Goal: Information Seeking & Learning: Find specific fact

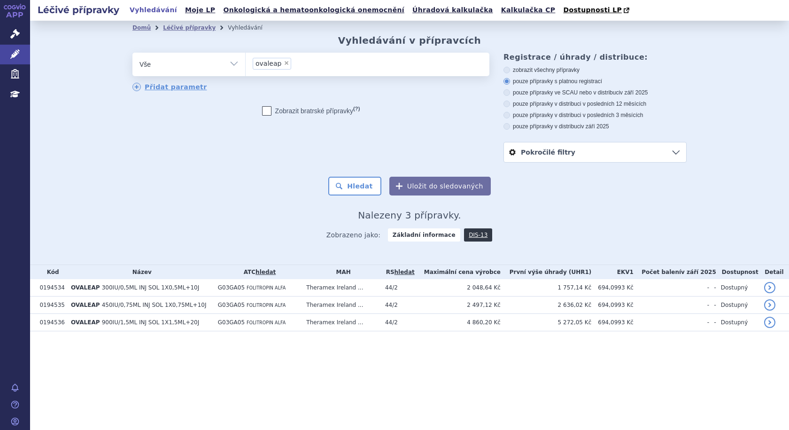
click at [284, 64] on span "×" at bounding box center [287, 63] width 6 height 6
click at [246, 64] on select "ovaleap" at bounding box center [245, 63] width 0 height 23
select select
type input "fe"
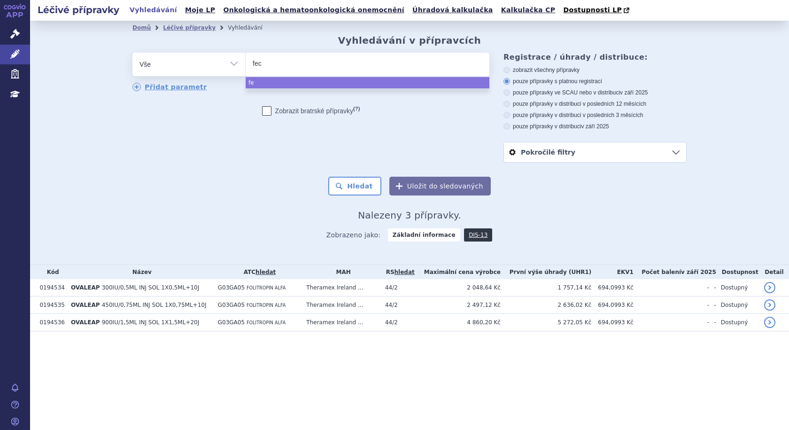
type input "feca"
type input "fecare"
type input "fecarex"
select select "fecarex"
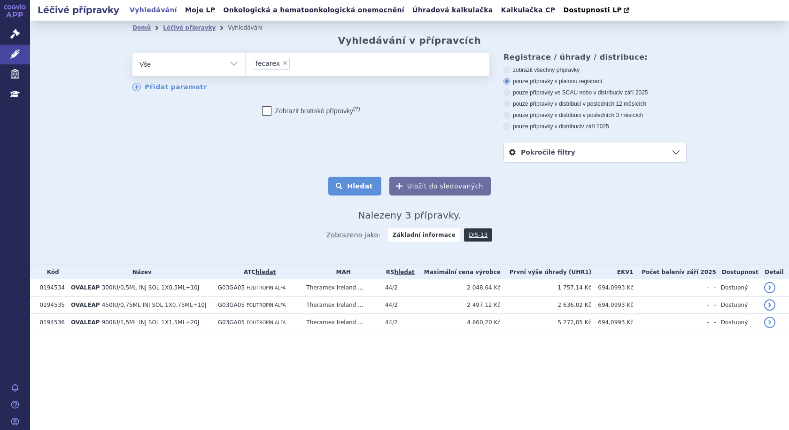
click at [347, 183] on button "Hledat" at bounding box center [354, 186] width 53 height 19
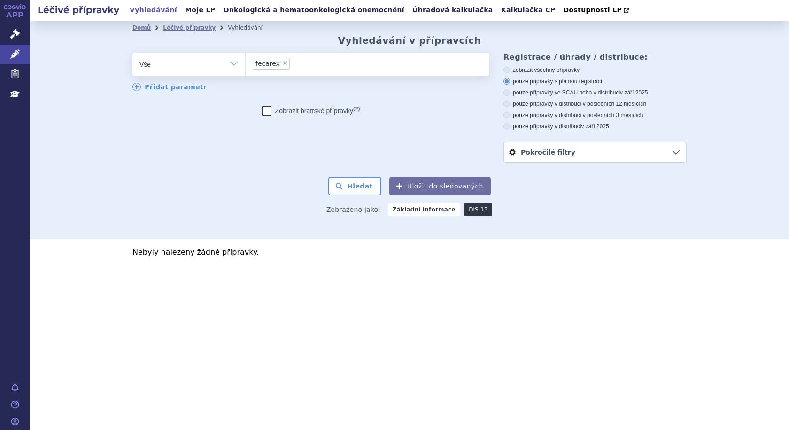
click at [283, 62] on span "×" at bounding box center [285, 63] width 6 height 6
click at [246, 62] on select "fecarex" at bounding box center [245, 63] width 0 height 23
select select
type input "go"
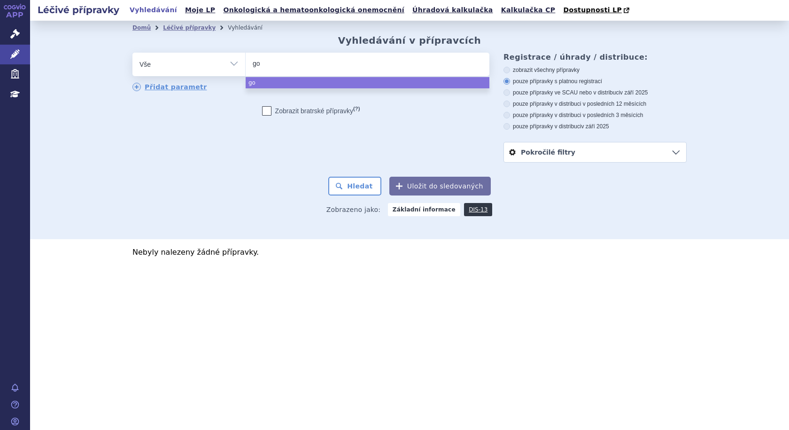
type input "gon"
type input "gona"
type input "gonal"
type input "gonal-"
type input "gonal-f"
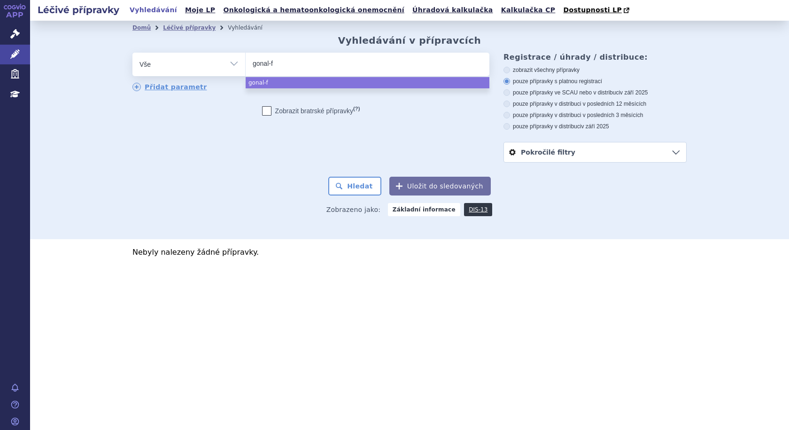
select select "gonal-f"
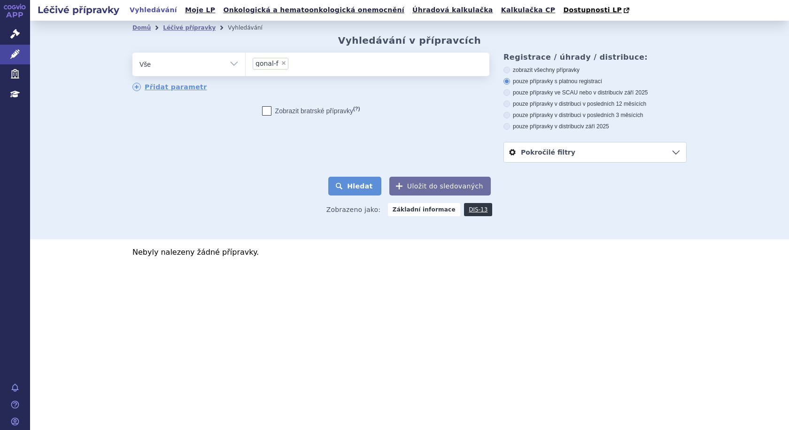
click at [371, 186] on button "Hledat" at bounding box center [354, 186] width 53 height 19
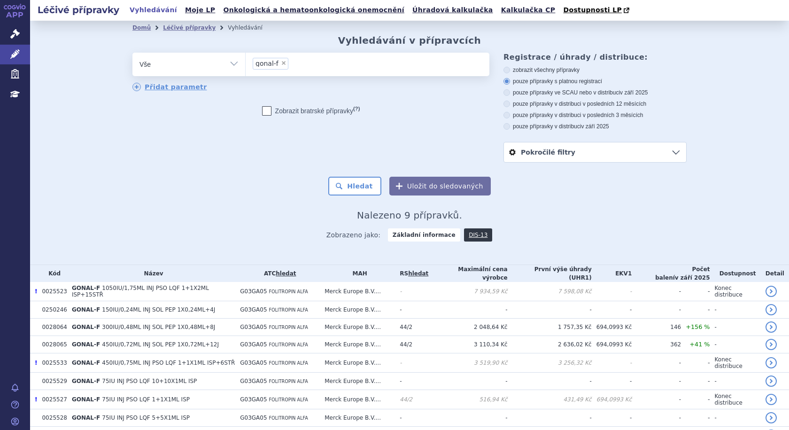
scroll to position [44, 0]
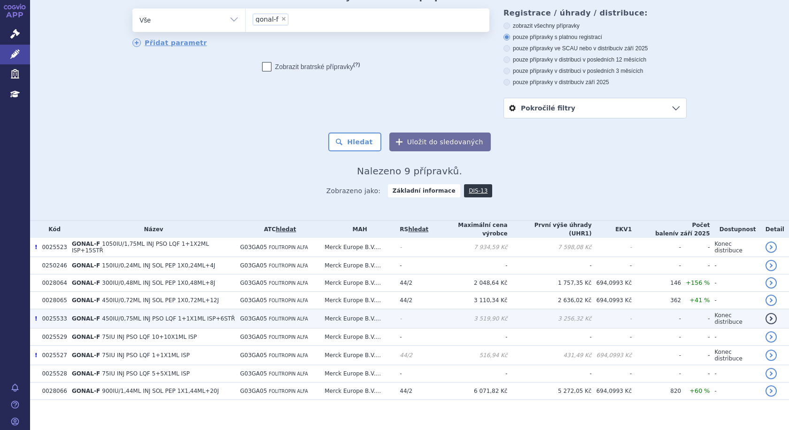
click at [114, 316] on span "450IU/0,75ML INJ PSO LQF 1+1X1ML ISP+6STŘ" at bounding box center [168, 318] width 133 height 7
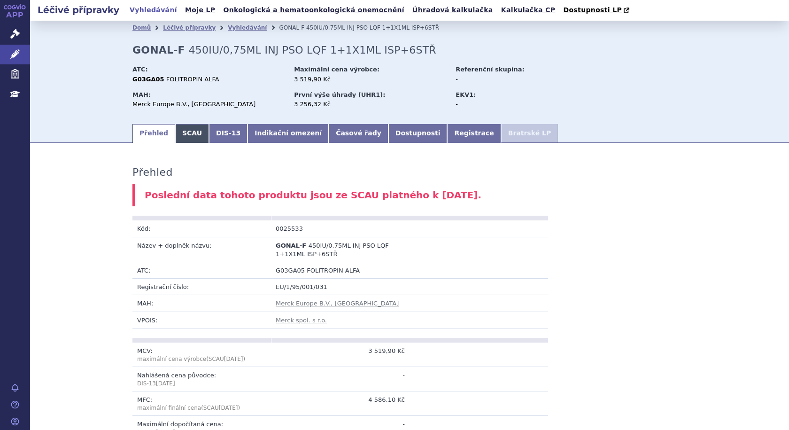
click at [186, 137] on link "SCAU" at bounding box center [192, 133] width 34 height 19
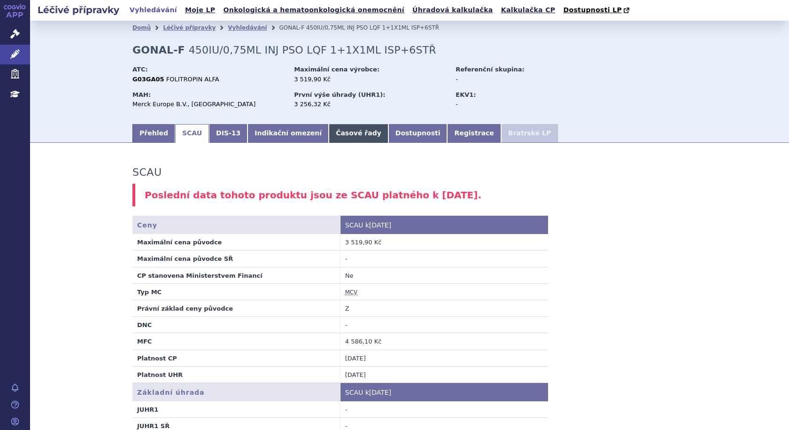
click at [329, 138] on link "Časové řady" at bounding box center [359, 133] width 60 height 19
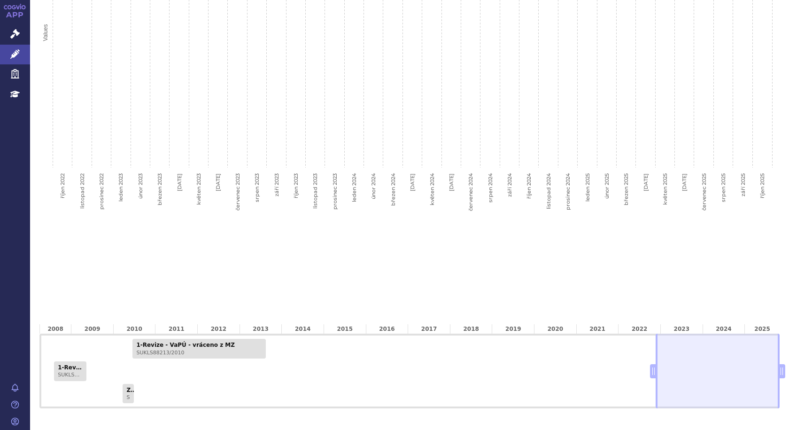
scroll to position [373, 0]
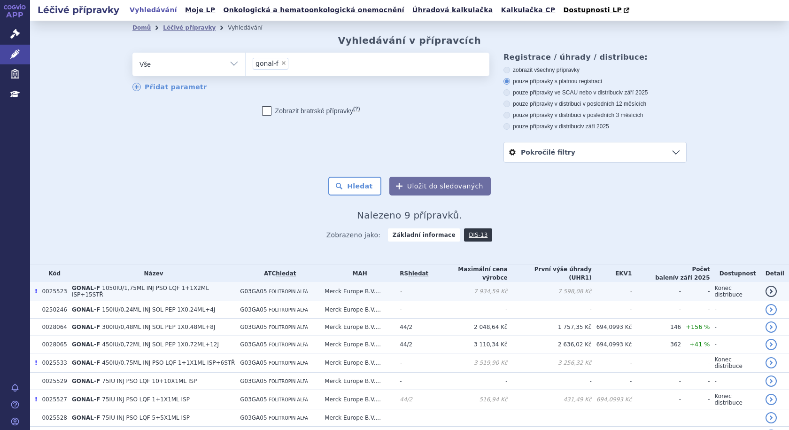
click at [132, 286] on span "1050IU/1,75ML INJ PSO LQF 1+1X2ML ISP+15STŘ" at bounding box center [140, 291] width 137 height 13
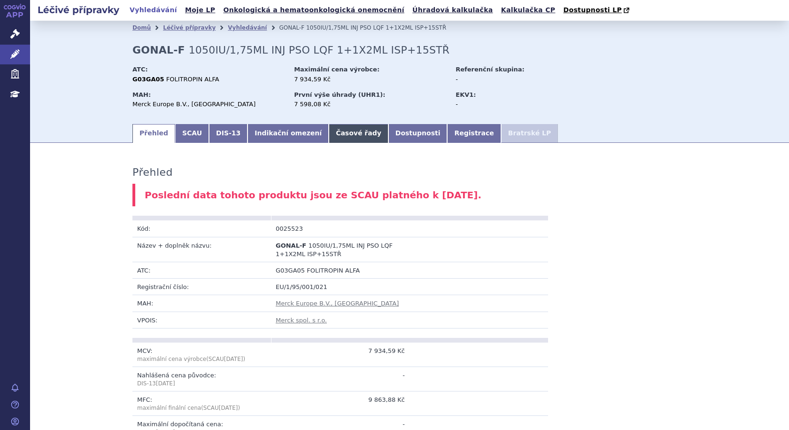
click at [329, 132] on link "Časové řady" at bounding box center [359, 133] width 60 height 19
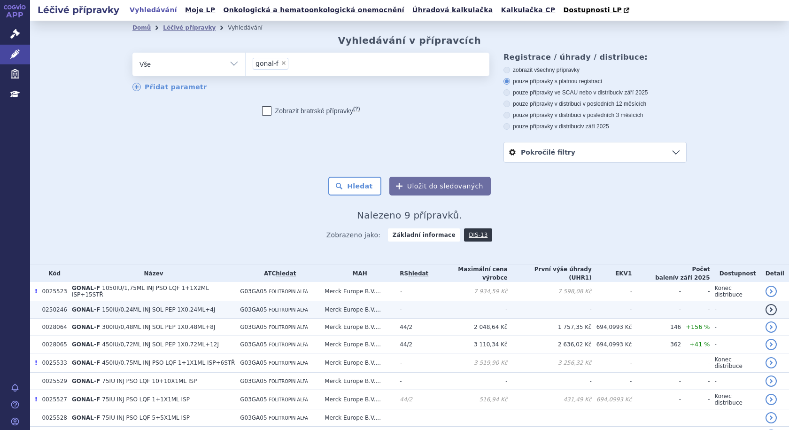
scroll to position [44, 0]
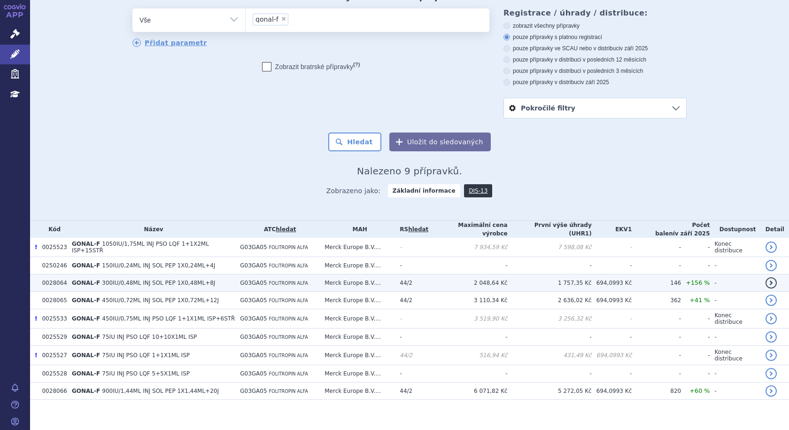
click at [160, 280] on span "300IU/0,48ML INJ SOL PEP 1X0,48ML+8J" at bounding box center [158, 283] width 113 height 7
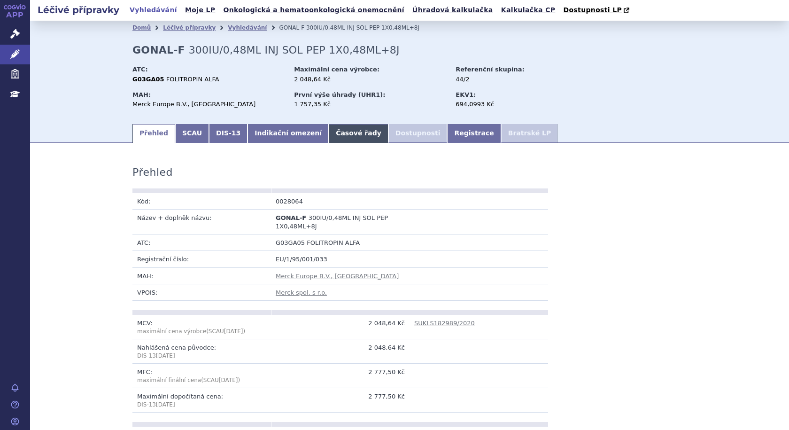
click at [334, 132] on link "Časové řady" at bounding box center [359, 133] width 60 height 19
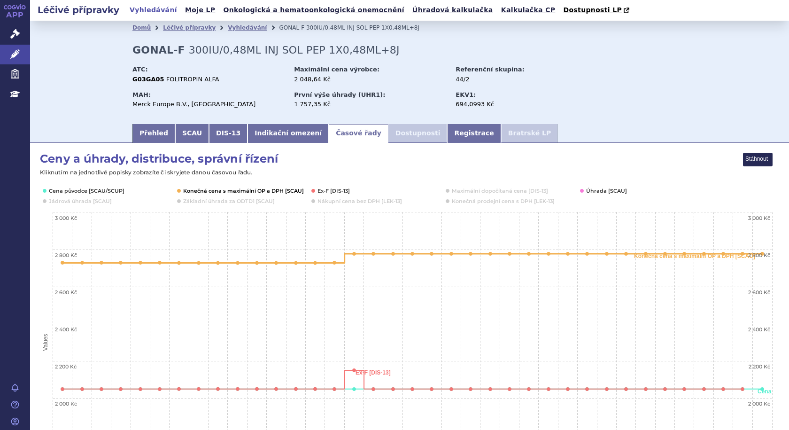
click at [188, 193] on button "Show Konečná cena s maximální OP a DPH [SCAU]" at bounding box center [242, 191] width 119 height 8
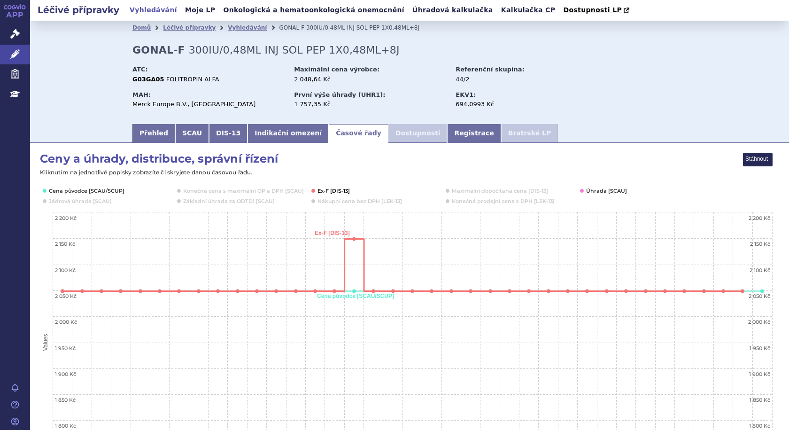
click at [323, 189] on button "Show Ex-F [DIS-13]" at bounding box center [334, 191] width 33 height 8
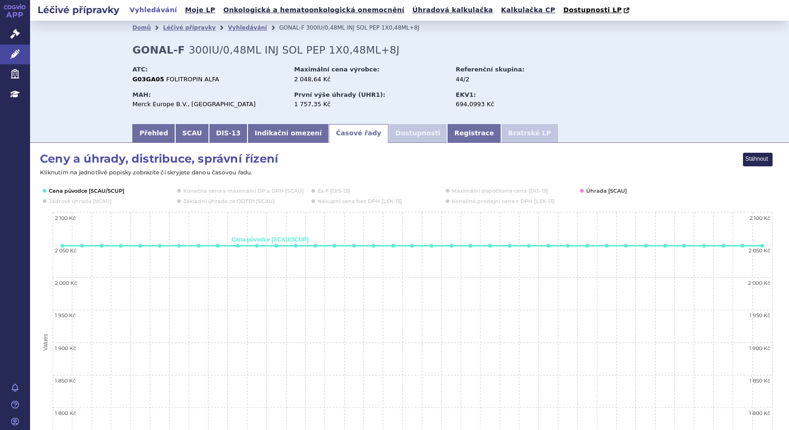
click at [78, 194] on button "Show Cena původce [SCAU/SCUP]" at bounding box center [86, 191] width 74 height 8
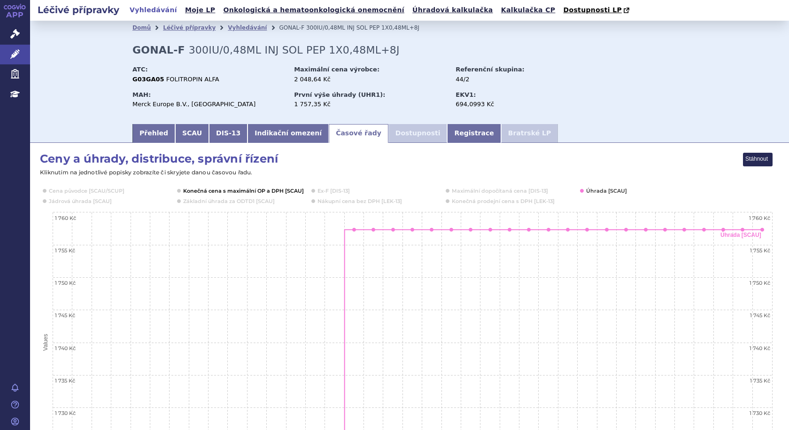
click at [282, 194] on button "Show Konečná cena s maximální OP a DPH [SCAU]" at bounding box center [242, 191] width 119 height 8
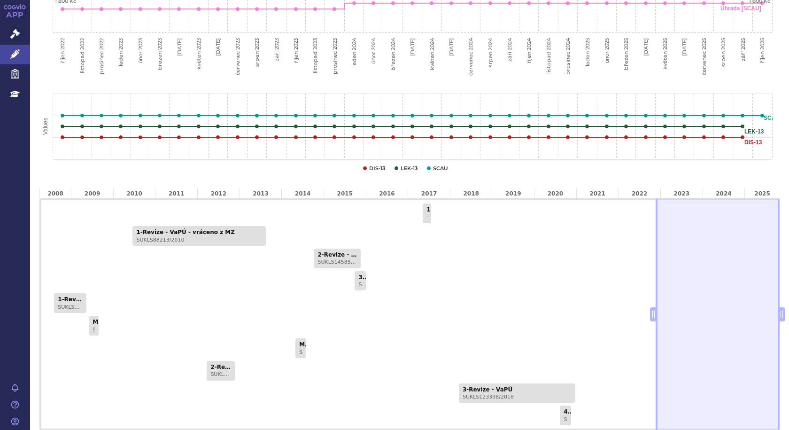
scroll to position [470, 0]
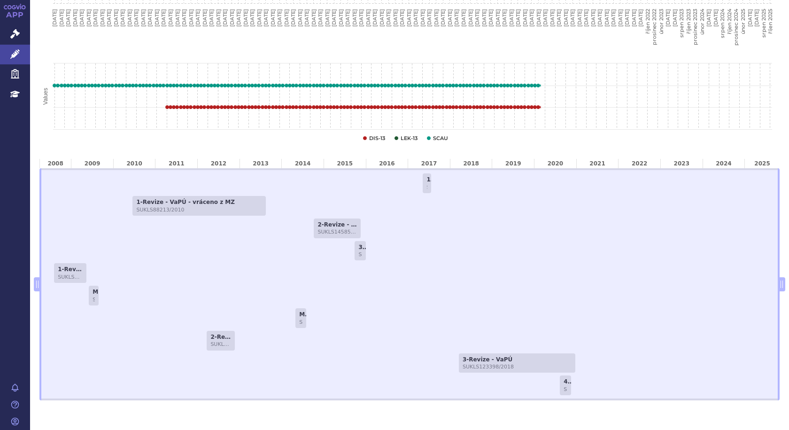
drag, startPoint x: 281, startPoint y: 311, endPoint x: 0, endPoint y: 294, distance: 281.9
click at [0, 294] on div "APP Správní řízení Léčivé přípravky Zdravotnické prostředky Education Notifikac…" at bounding box center [394, 215] width 789 height 430
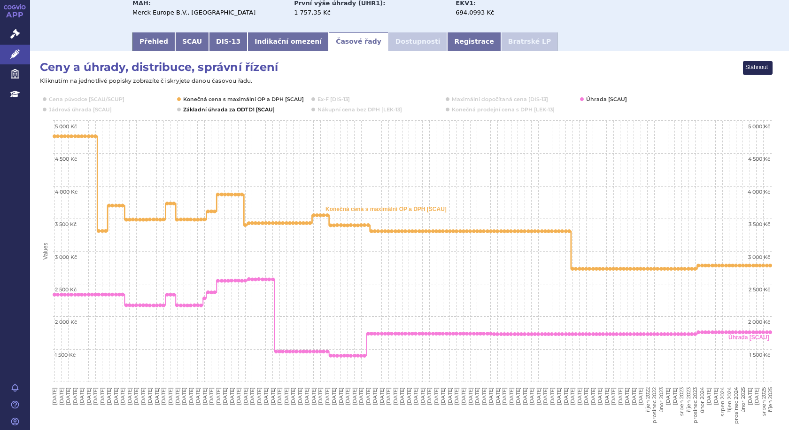
scroll to position [0, 0]
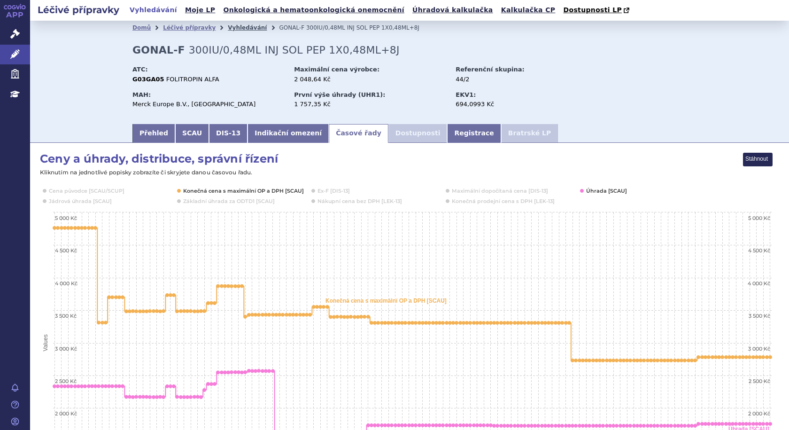
click at [231, 30] on link "Vyhledávání" at bounding box center [247, 27] width 39 height 7
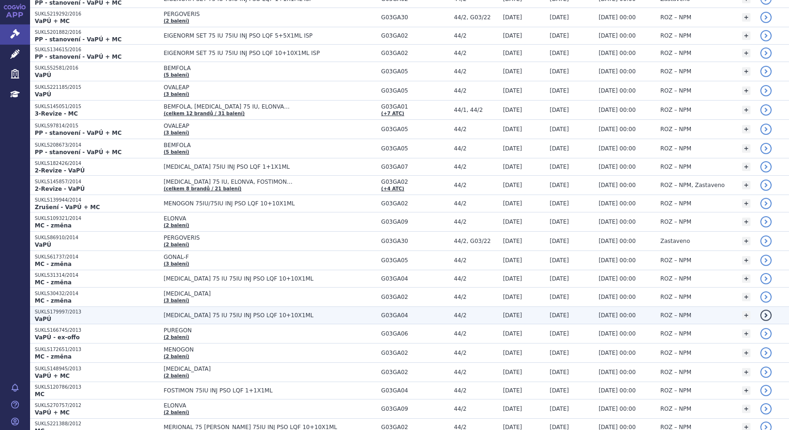
scroll to position [564, 0]
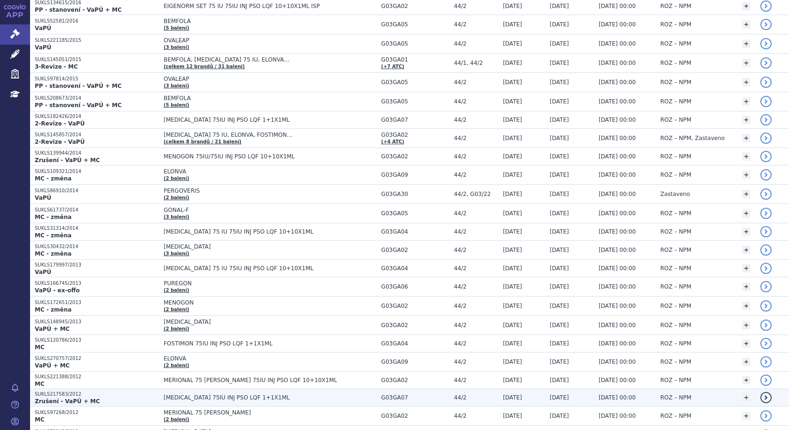
click at [571, 394] on td "06.09.2013" at bounding box center [569, 397] width 49 height 17
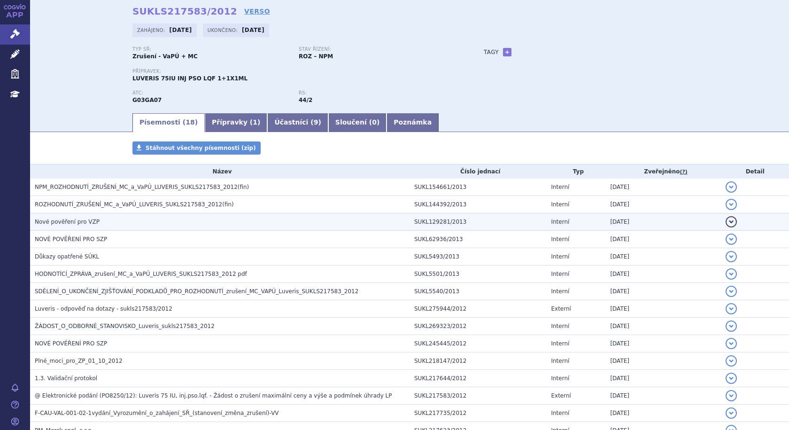
scroll to position [94, 0]
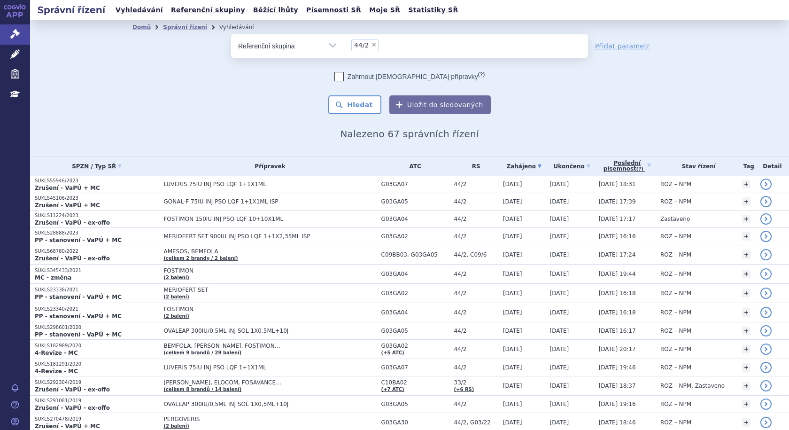
drag, startPoint x: 368, startPoint y: 45, endPoint x: 360, endPoint y: 47, distance: 8.2
click at [371, 45] on span "×" at bounding box center [374, 45] width 6 height 6
click at [344, 45] on select "44/2" at bounding box center [344, 45] width 0 height 23
select select
click at [331, 46] on select "Vše Spisová značka Typ SŘ Přípravek/SUKL kód Účastník/Držitel" at bounding box center [287, 44] width 113 height 21
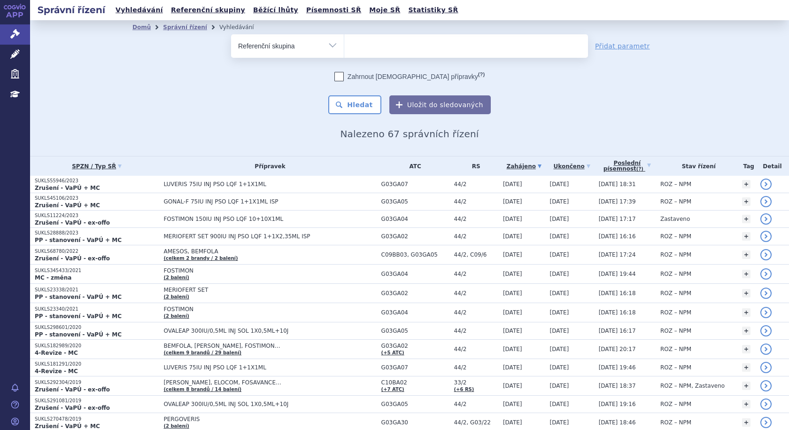
select select "filter-all"
click at [231, 34] on select "Vše Spisová značka Typ SŘ Přípravek/SUKL kód Účastník/Držitel" at bounding box center [287, 44] width 113 height 21
click at [356, 49] on ul at bounding box center [466, 44] width 244 height 20
click at [344, 49] on select at bounding box center [344, 45] width 0 height 23
paste input "SUKLS145857/2014"
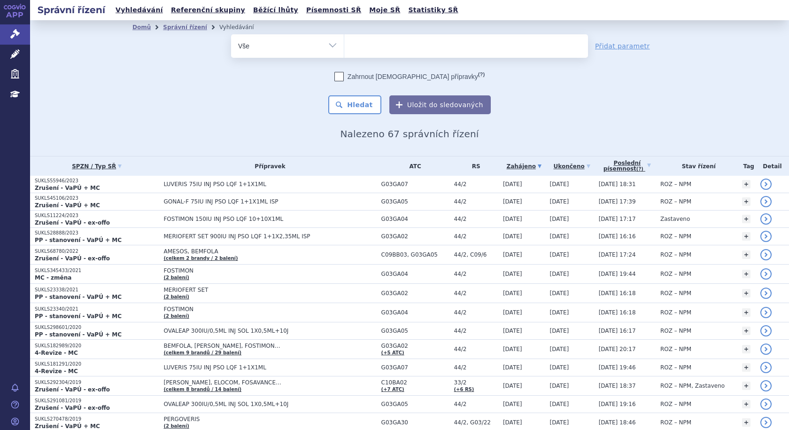
type input "SUKLS145857/2014"
select select "SUKLS145857/2014"
click at [361, 110] on button "Hledat" at bounding box center [354, 104] width 53 height 19
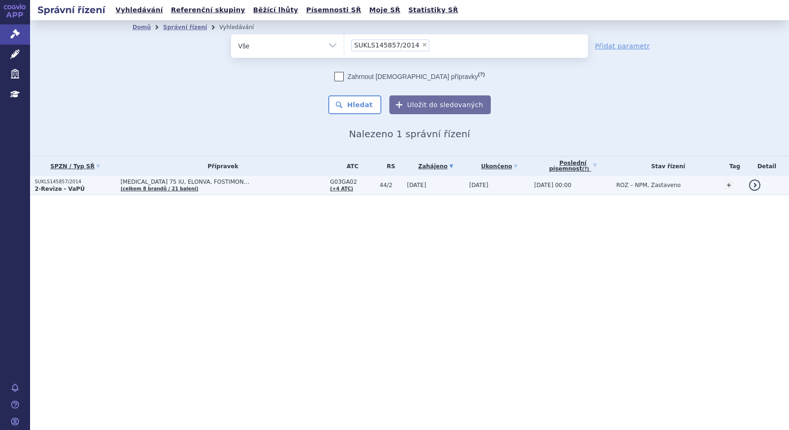
click at [222, 186] on td "[MEDICAL_DATA] 75 IU, ELONVA, FOSTIMON… (celkem 8 brandů / 21 balení)" at bounding box center [221, 185] width 210 height 19
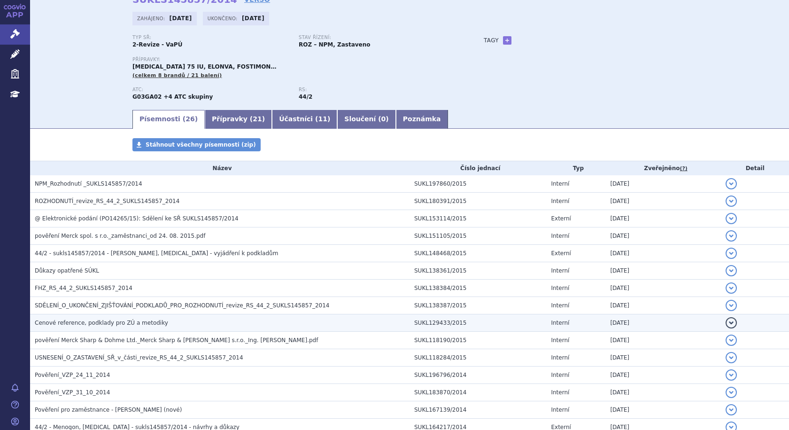
scroll to position [141, 0]
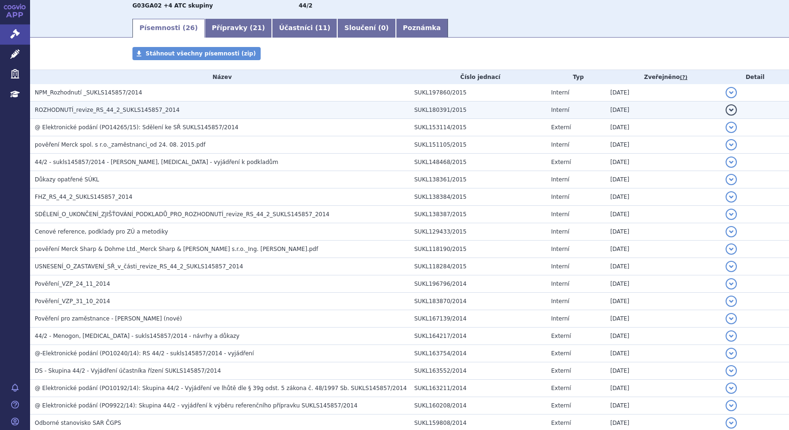
click at [115, 110] on span "ROZHODNUTÍ_revize_RS_44_2_SUKLS145857_2014" at bounding box center [107, 110] width 145 height 7
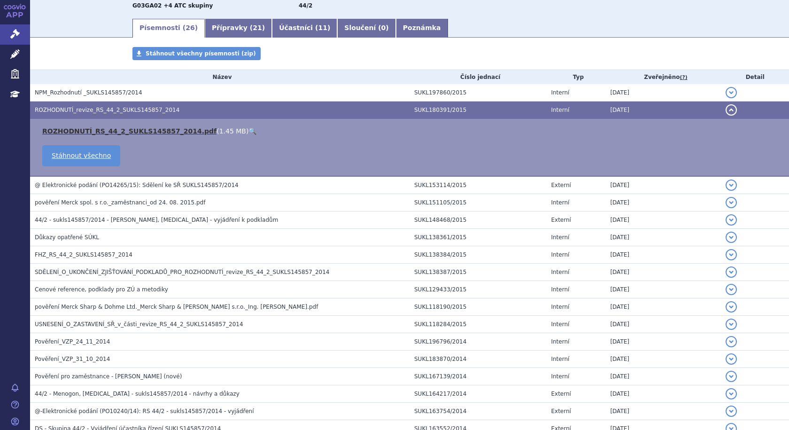
click at [113, 132] on link "ROZHODNUTÍ_RS_44_2_SUKLS145857_2014.pdf" at bounding box center [129, 131] width 174 height 8
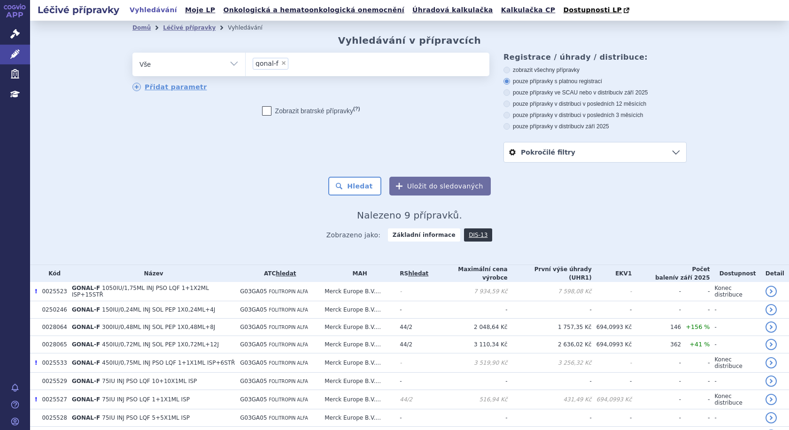
click at [281, 63] on span "×" at bounding box center [284, 63] width 6 height 6
click at [246, 63] on select "gonal-f" at bounding box center [245, 63] width 0 height 23
select select
click at [288, 68] on ul at bounding box center [368, 63] width 244 height 20
click at [246, 68] on select "gonal-f" at bounding box center [245, 63] width 0 height 23
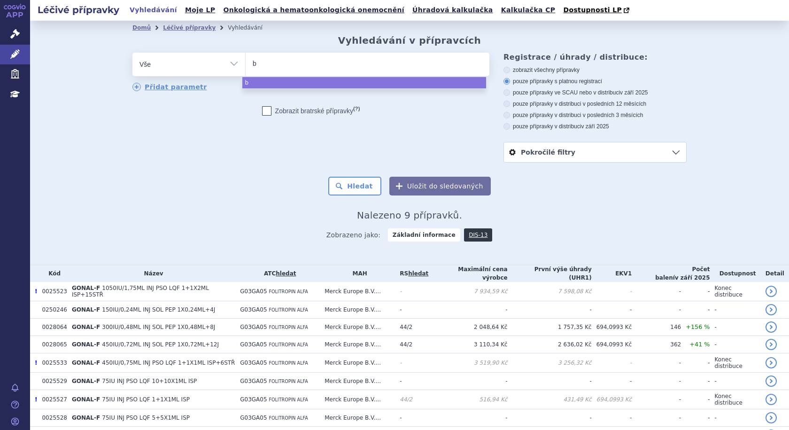
type input "br"
type input "brav"
type input "bravel"
type input "[MEDICAL_DATA]"
select select "[MEDICAL_DATA]"
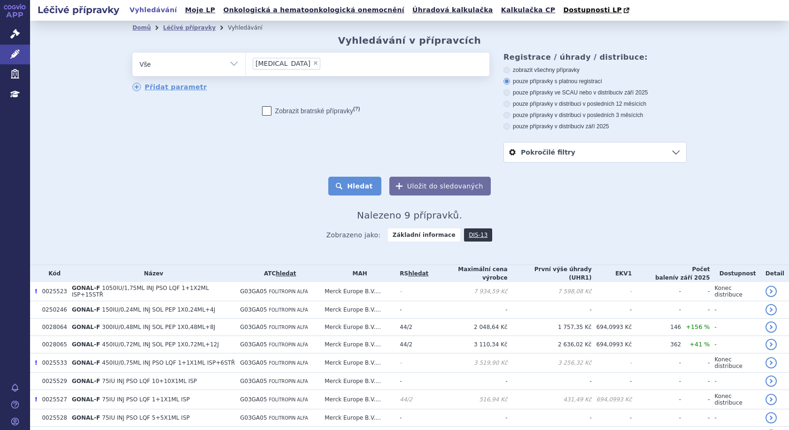
click at [368, 191] on button "Hledat" at bounding box center [354, 186] width 53 height 19
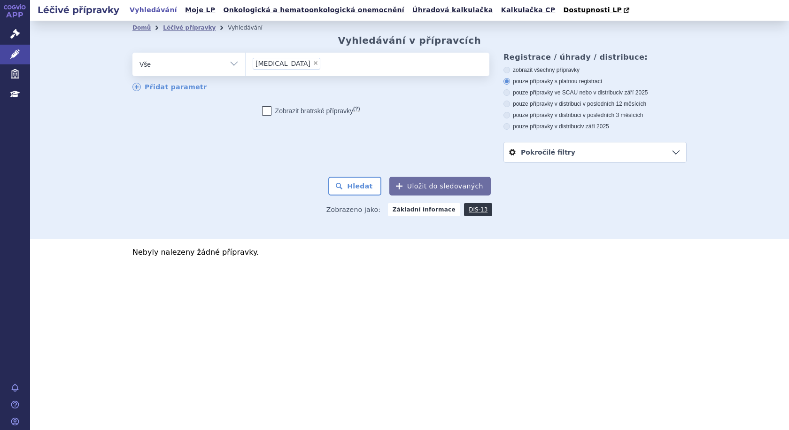
click at [313, 64] on span "×" at bounding box center [316, 63] width 6 height 6
click at [246, 64] on select "bravelle" at bounding box center [245, 63] width 0 height 23
select select
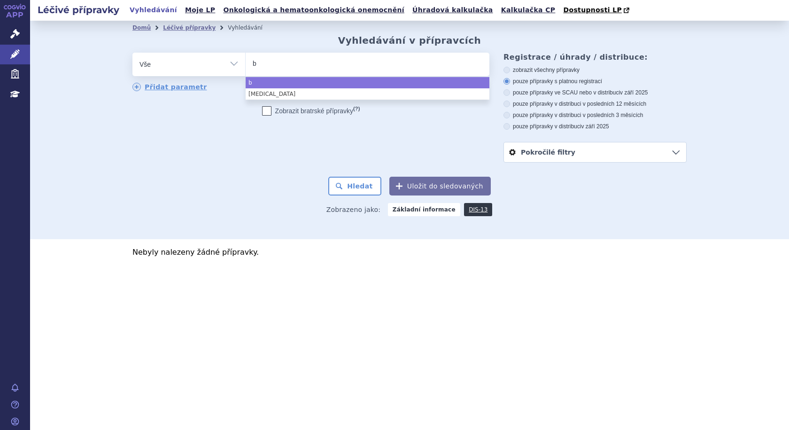
type input "br"
type input "brav"
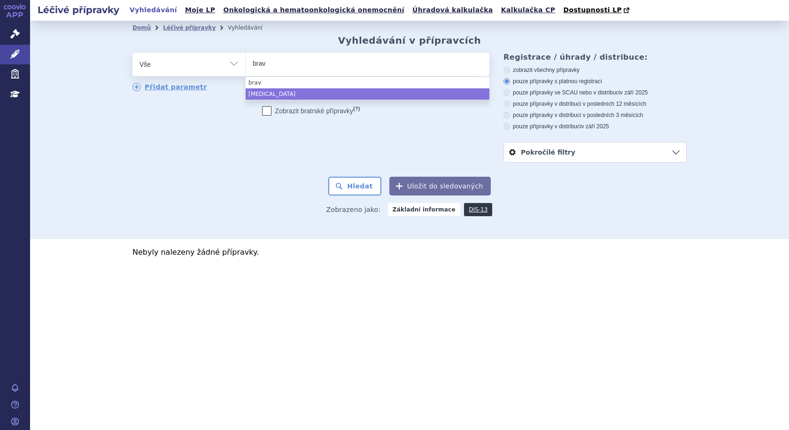
select select "[MEDICAL_DATA]"
click at [230, 118] on div "odstranit Vše Přípravek/SUKL kód MAH VPOIS ATC/Aktivní látka" at bounding box center [310, 91] width 357 height 77
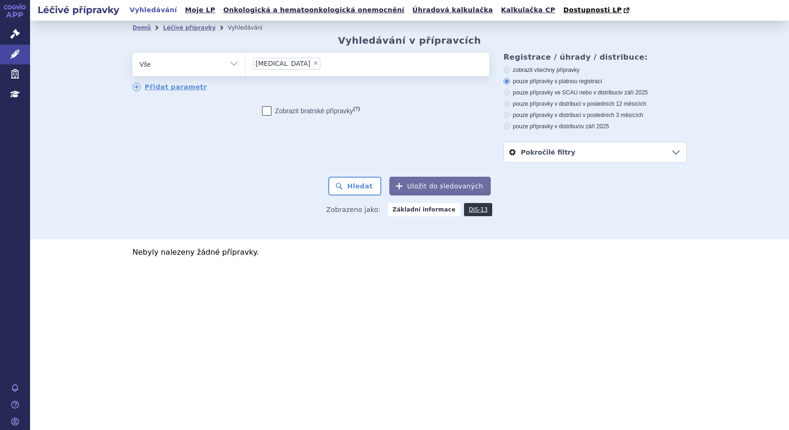
click at [313, 62] on span "×" at bounding box center [316, 63] width 6 height 6
click at [246, 62] on select "bravelle brav" at bounding box center [245, 63] width 0 height 23
select select
type input "b"
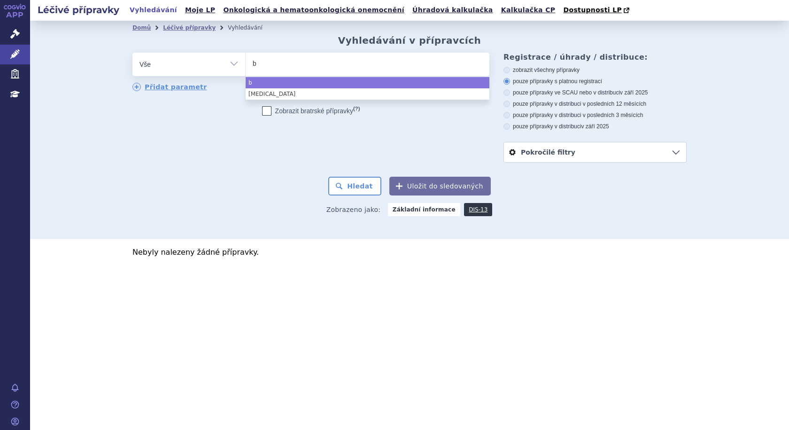
type input "br"
type input "brav"
click at [281, 62] on ul "brav" at bounding box center [368, 63] width 244 height 20
click at [246, 62] on select "bravelle brav" at bounding box center [245, 63] width 0 height 23
select select "brav"
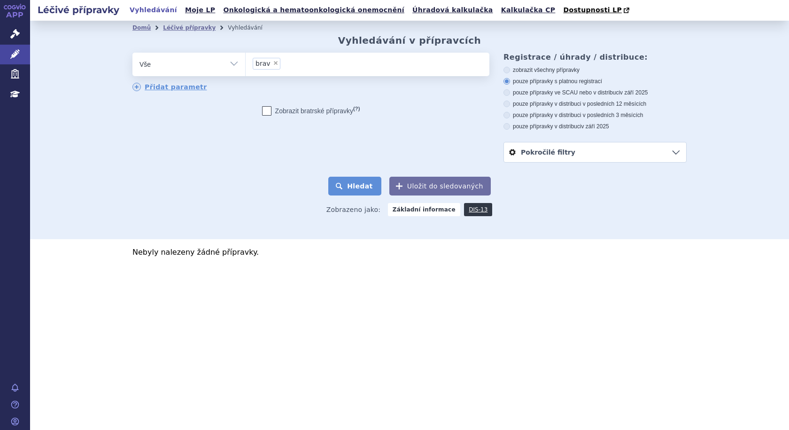
click at [369, 180] on button "Hledat" at bounding box center [354, 186] width 53 height 19
